Goal: Task Accomplishment & Management: Manage account settings

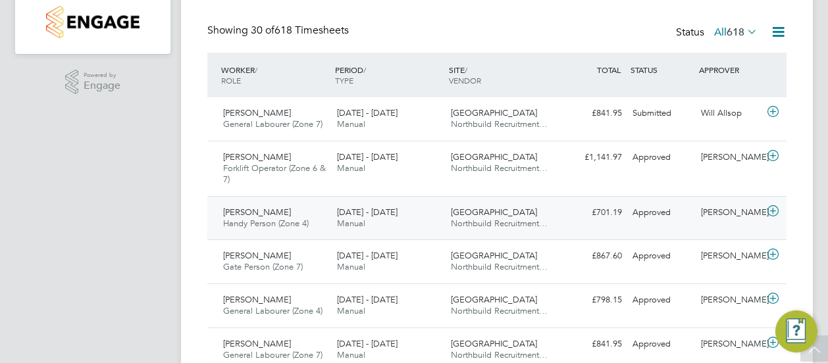
scroll to position [263, 0]
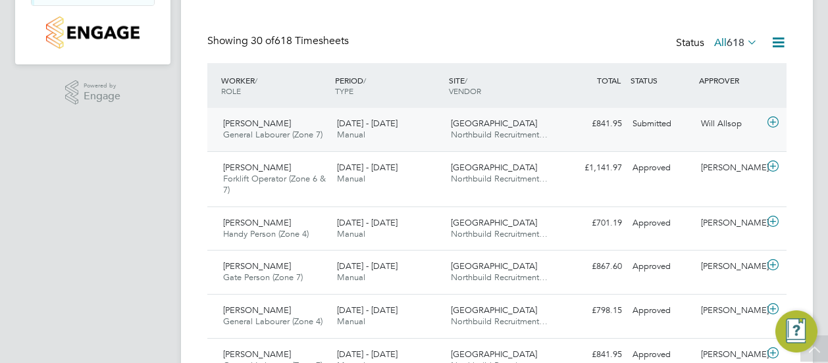
click at [268, 127] on span "[PERSON_NAME]" at bounding box center [257, 123] width 68 height 11
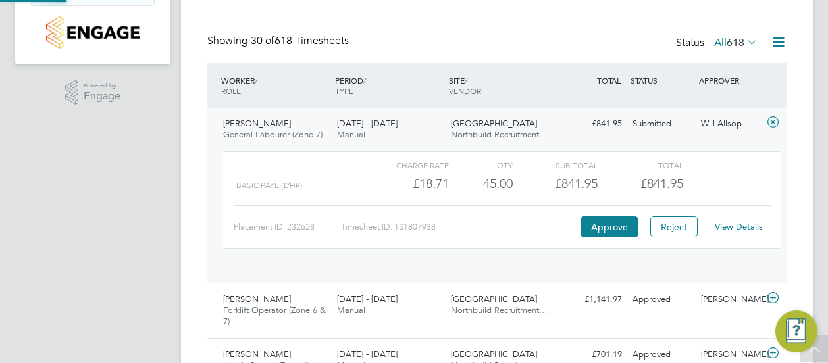
scroll to position [22, 128]
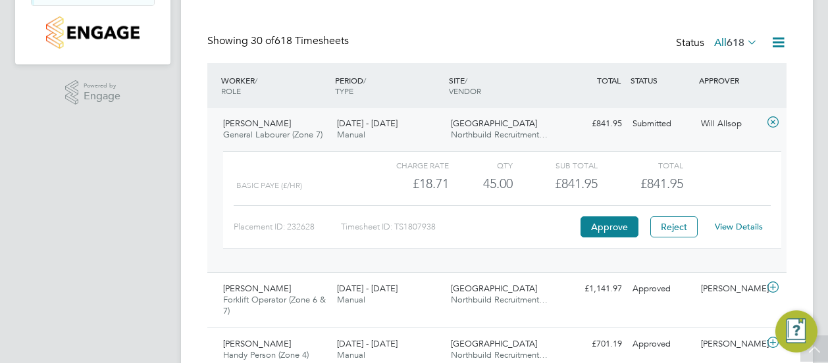
click at [726, 224] on link "View Details" at bounding box center [738, 226] width 48 height 11
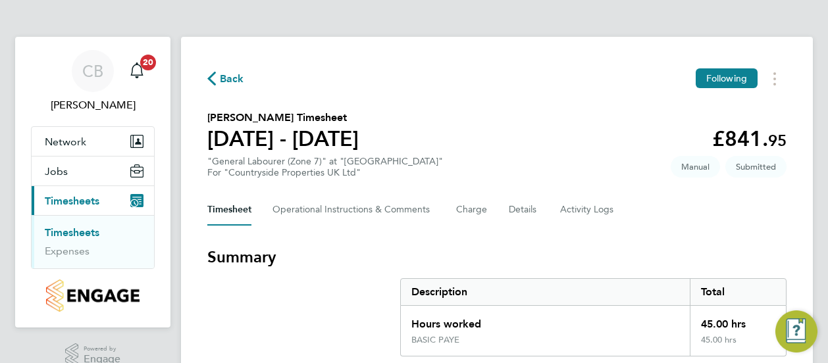
click at [533, 249] on h3 "Summary" at bounding box center [496, 257] width 579 height 21
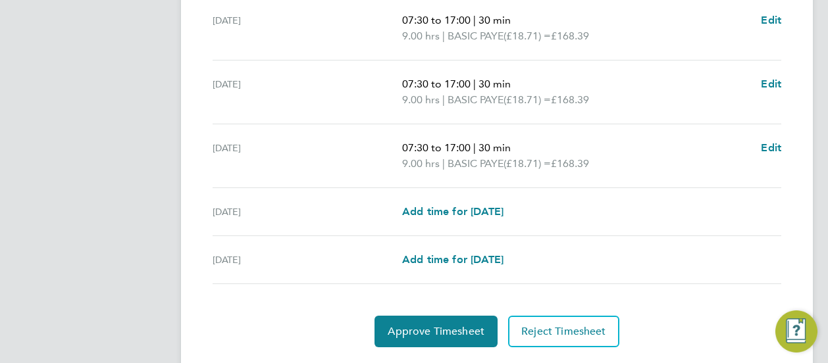
scroll to position [553, 0]
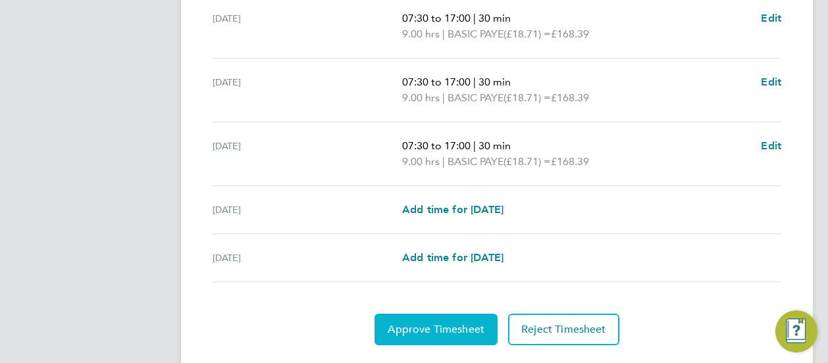
click at [449, 315] on button "Approve Timesheet" at bounding box center [435, 330] width 123 height 32
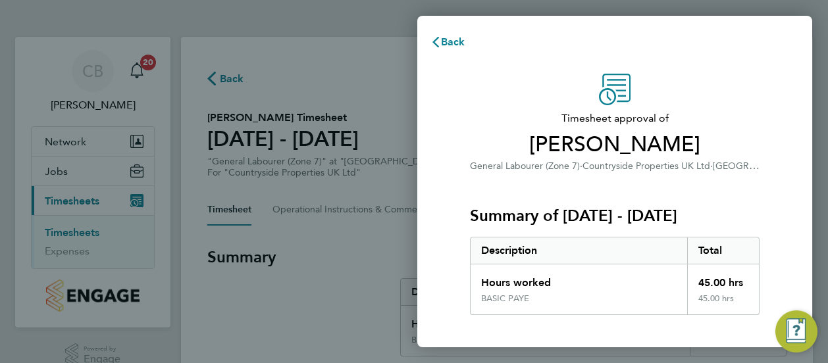
click at [449, 314] on div "Timesheet approval of [PERSON_NAME] General Labourer (Zone 7) · Countryside Pro…" at bounding box center [614, 336] width 395 height 556
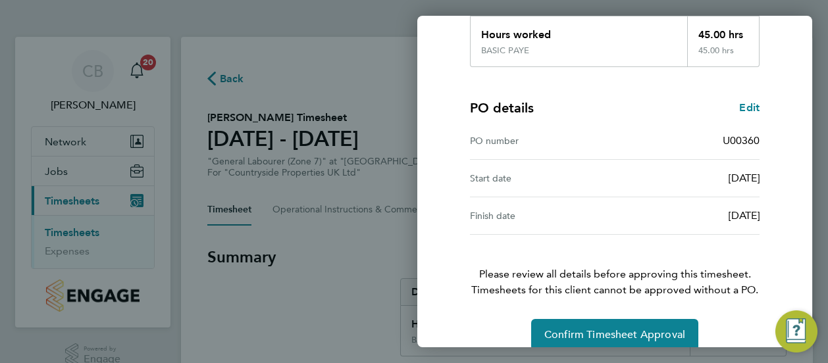
scroll to position [266, 0]
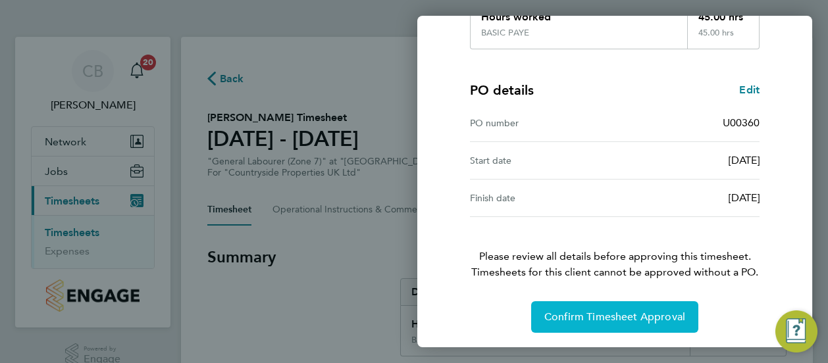
click at [585, 309] on button "Confirm Timesheet Approval" at bounding box center [614, 317] width 167 height 32
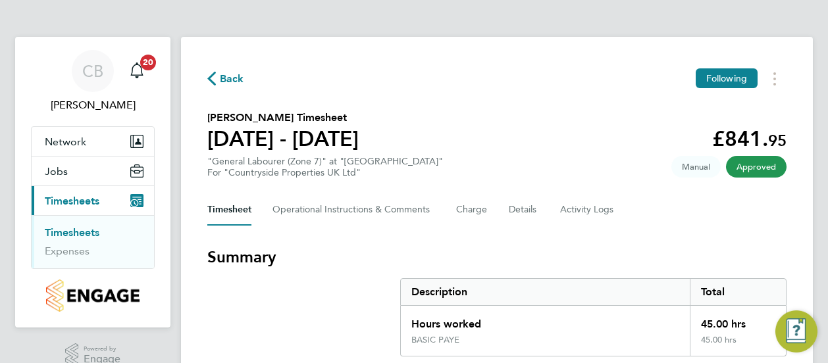
click at [320, 286] on section "Summary Description Total Hours worked 45.00 hrs BASIC PAYE 45.00 hrs" at bounding box center [496, 302] width 579 height 110
click at [230, 78] on span "Back" at bounding box center [232, 79] width 24 height 16
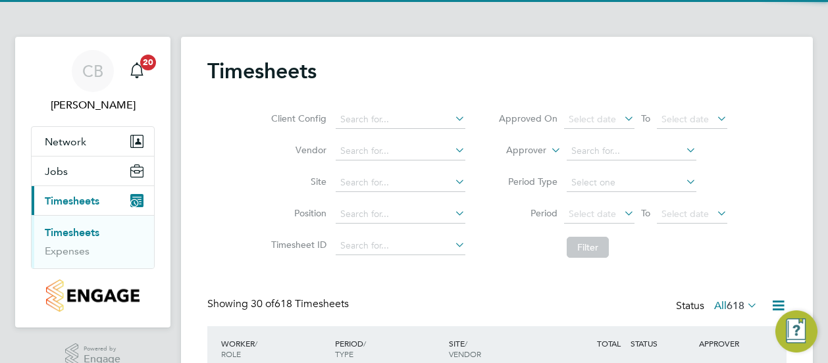
click at [209, 175] on div "Client Config Vendor Site Position Timesheet ID Approved On Select date To Sele…" at bounding box center [496, 180] width 579 height 167
